Goal: Information Seeking & Learning: Learn about a topic

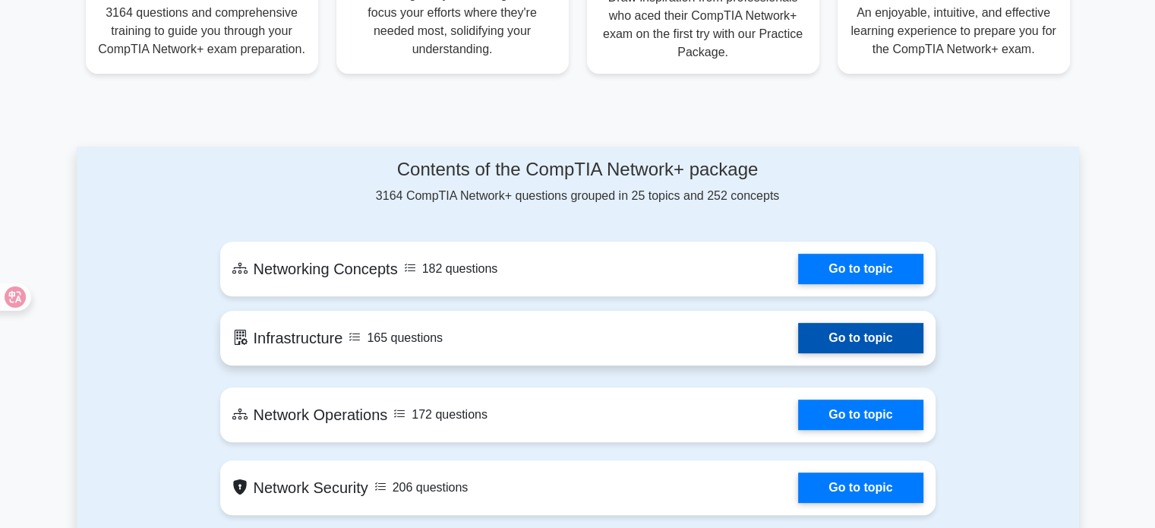
scroll to position [759, 0]
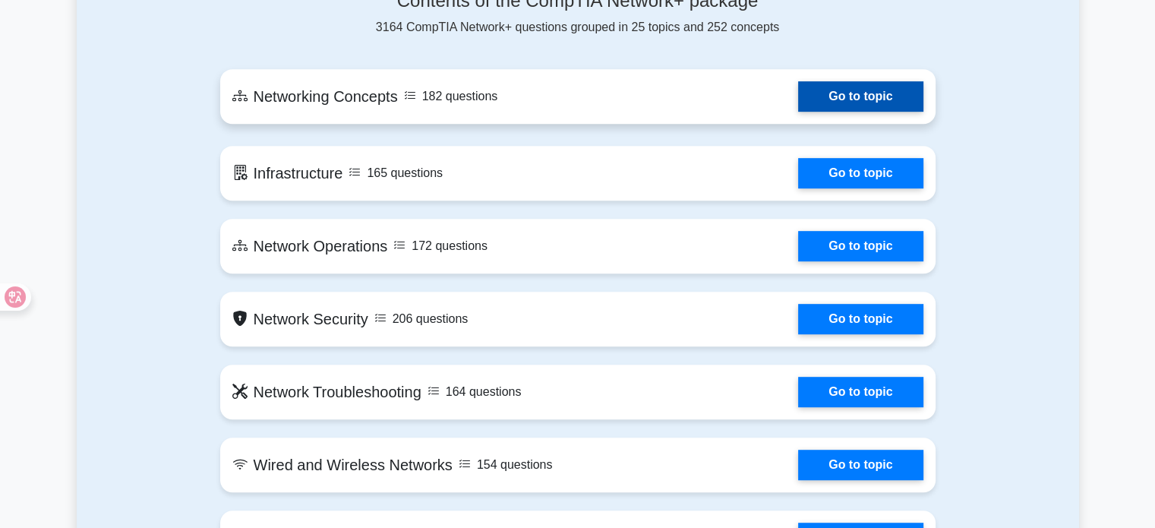
click at [849, 94] on link "Go to topic" at bounding box center [860, 96] width 124 height 30
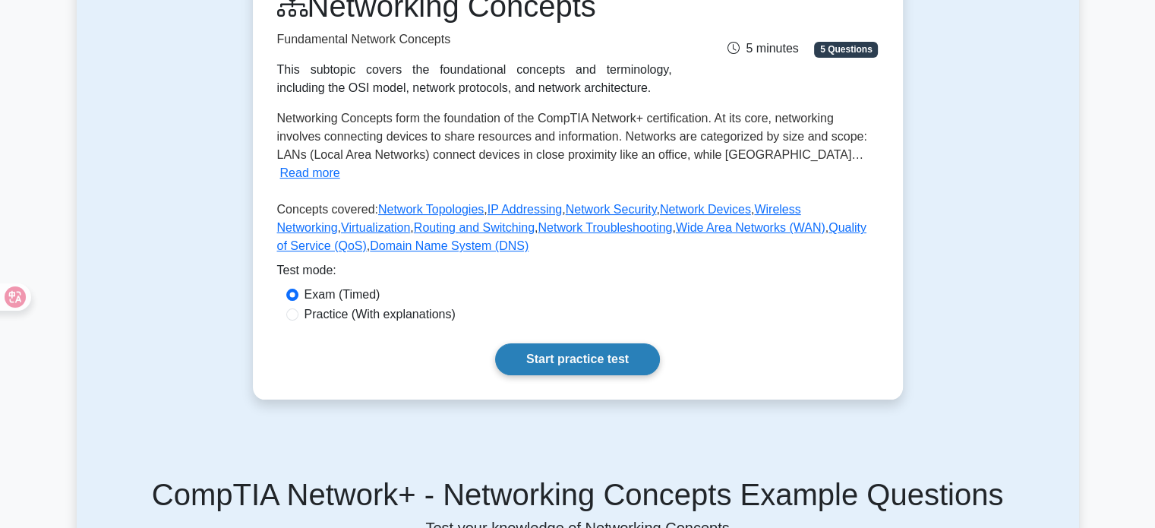
scroll to position [228, 0]
click at [595, 342] on link "Start practice test" at bounding box center [577, 358] width 165 height 32
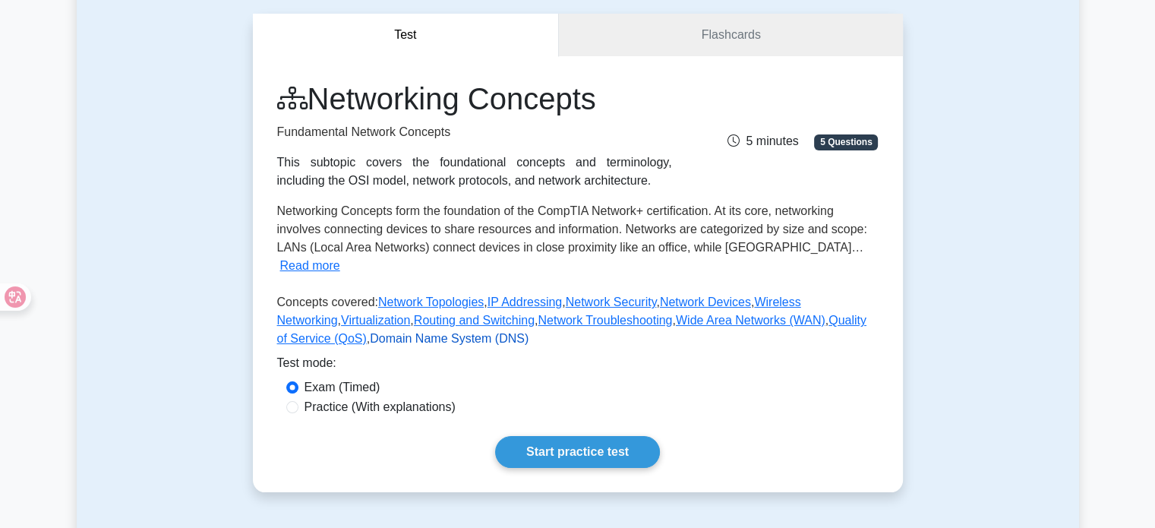
scroll to position [0, 0]
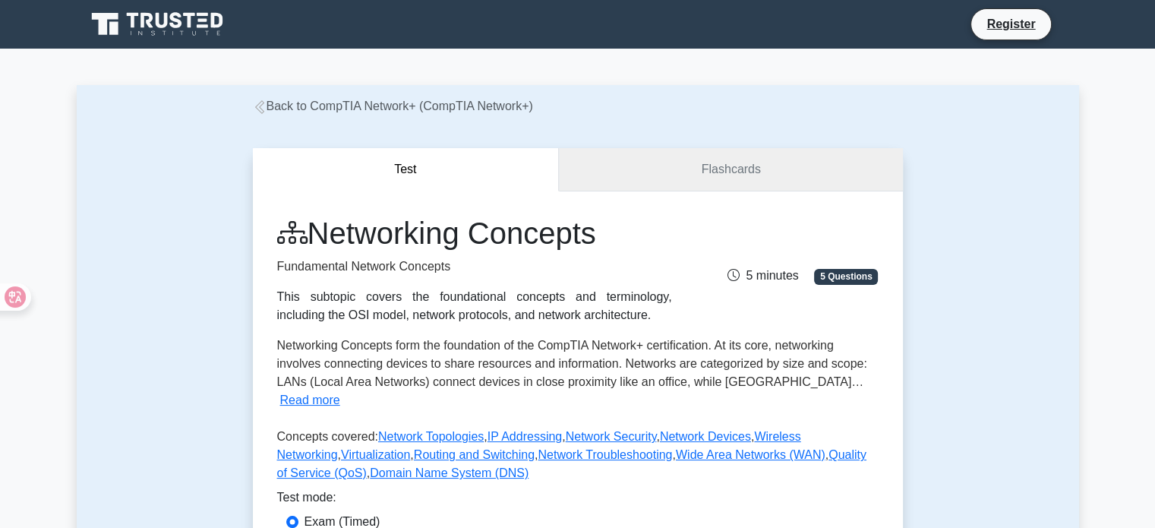
click at [743, 176] on link "Flashcards" at bounding box center [730, 169] width 343 height 43
